Goal: Find contact information: Find contact information

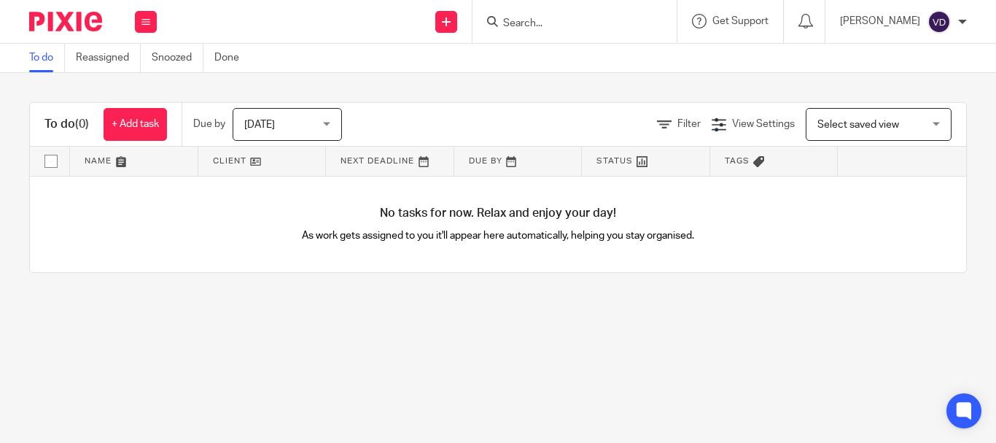
click at [517, 16] on form at bounding box center [579, 21] width 155 height 18
click at [476, 19] on div at bounding box center [574, 21] width 204 height 43
click at [487, 22] on icon at bounding box center [492, 21] width 11 height 11
click at [488, 23] on icon at bounding box center [492, 21] width 11 height 11
click at [516, 23] on input "Search" at bounding box center [567, 23] width 131 height 13
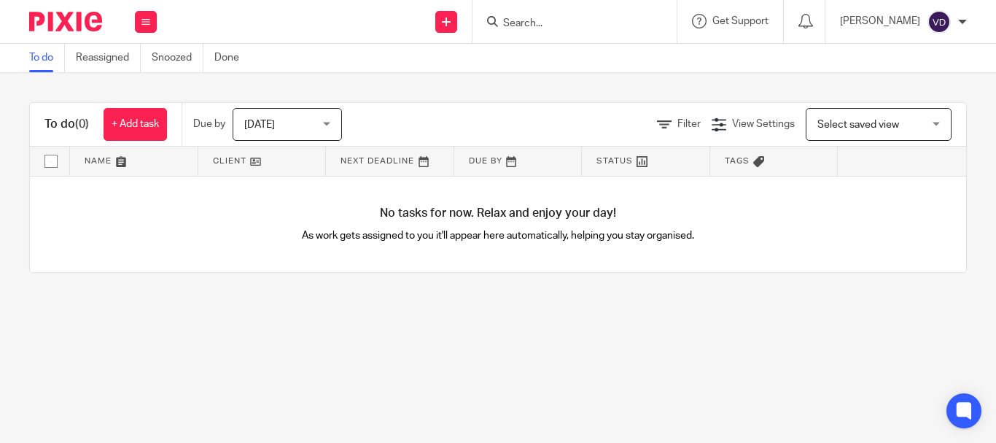
click at [487, 21] on icon at bounding box center [492, 21] width 11 height 11
click at [520, 23] on input "Search" at bounding box center [567, 23] width 131 height 13
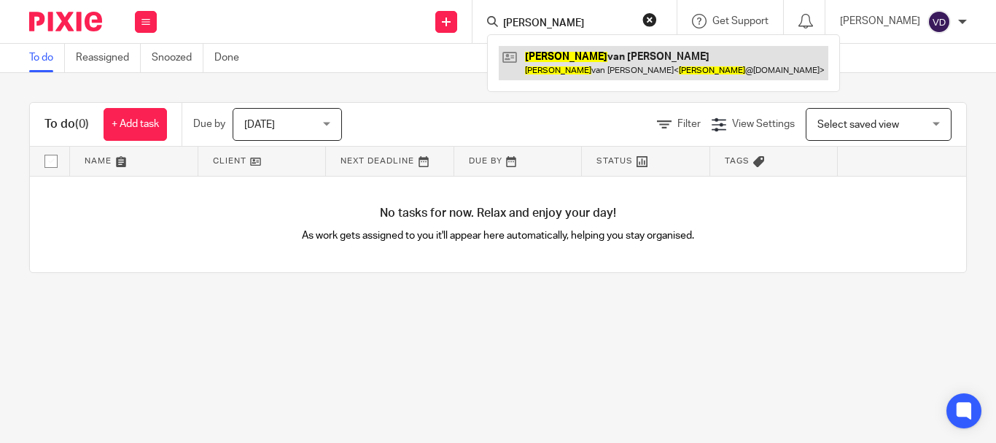
type input "[PERSON_NAME]"
click at [577, 67] on link at bounding box center [664, 63] width 330 height 34
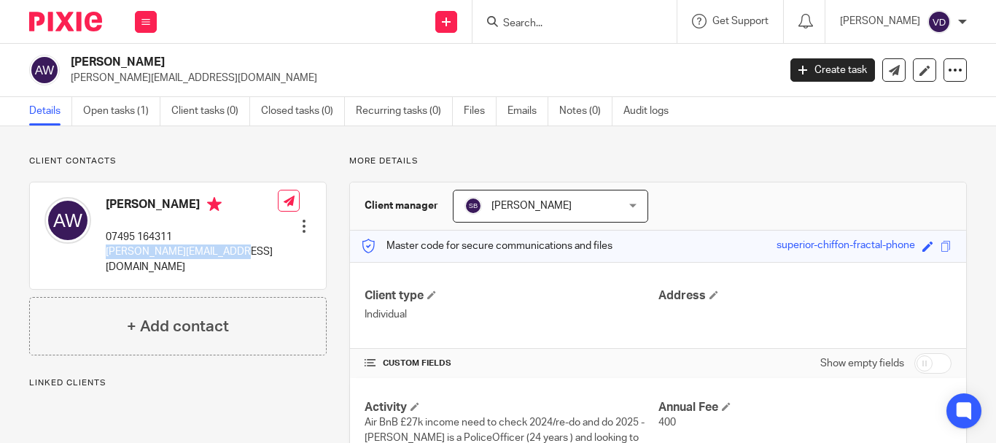
drag, startPoint x: 242, startPoint y: 246, endPoint x: 100, endPoint y: 249, distance: 142.2
click at [100, 249] on div "Alisha van Wyngaardt 07495 164311 alisha@aavanproperty.com" at bounding box center [160, 236] width 233 height 92
copy p "alisha@aavanproperty.com"
